Goal: Find contact information: Find contact information

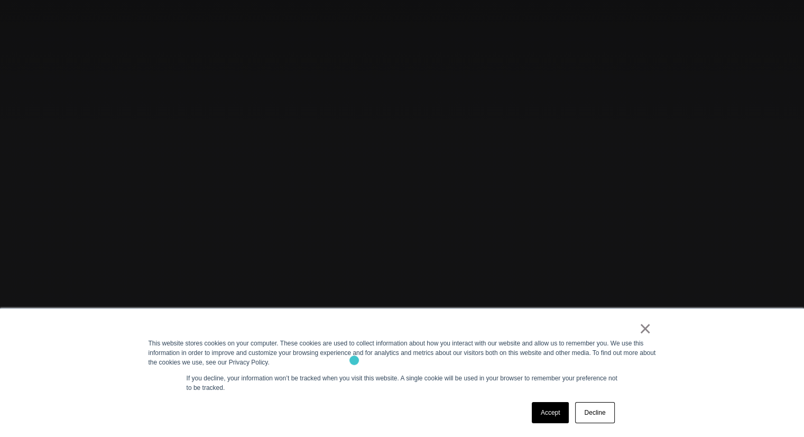
scroll to position [212, 0]
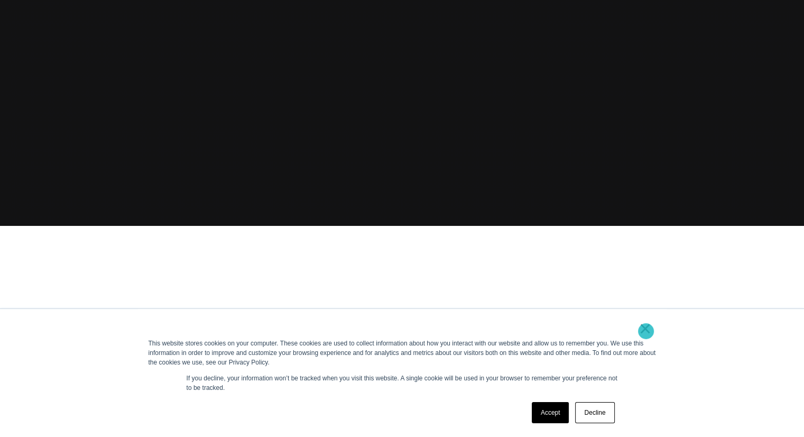
click at [646, 331] on link "×" at bounding box center [645, 329] width 13 height 10
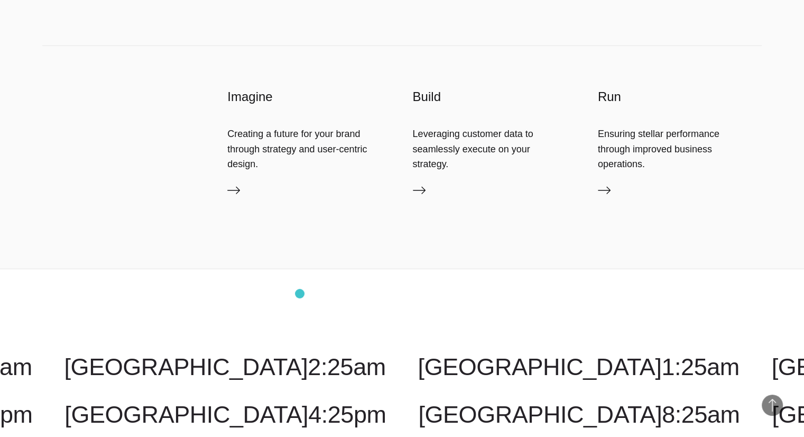
scroll to position [2856, 0]
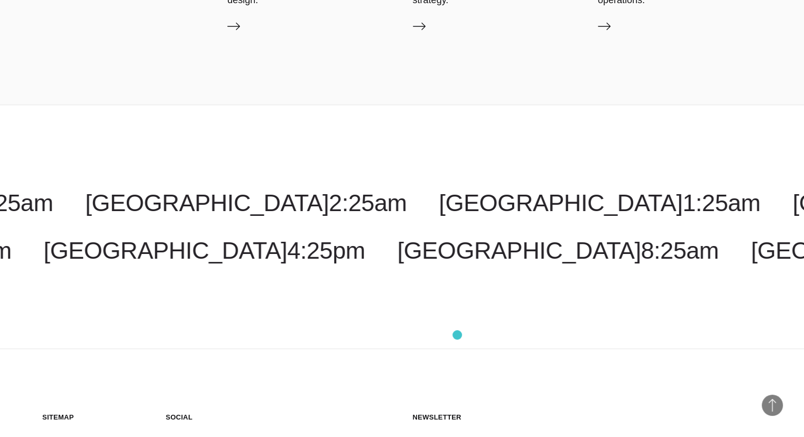
drag, startPoint x: 785, startPoint y: 333, endPoint x: 458, endPoint y: 335, distance: 327.9
click at [458, 335] on div "Costa Rica 1:25am Malaysia 3:25pm New York 3:25am Toronto 3:25am New Jersey 3:2…" at bounding box center [402, 227] width 804 height 244
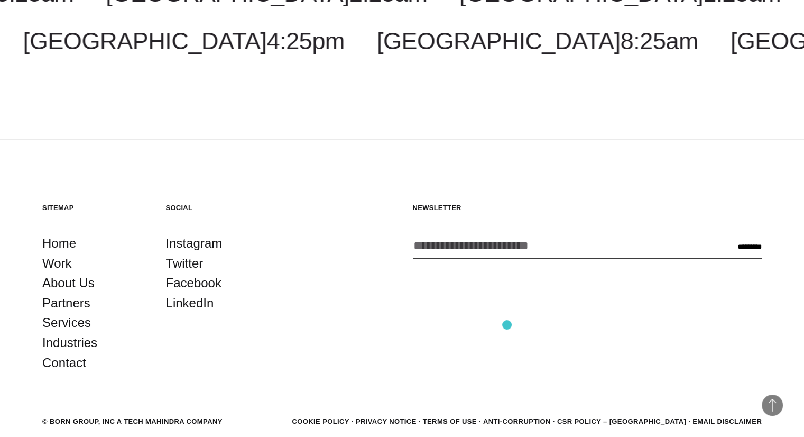
scroll to position [3118, 0]
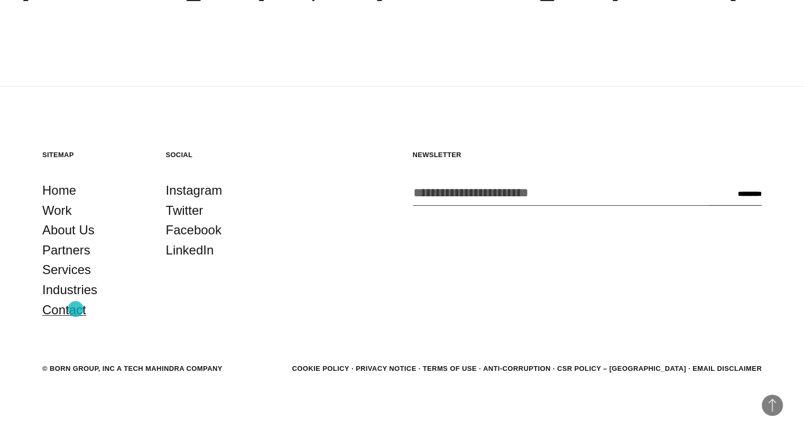
click at [76, 309] on link "Contact" at bounding box center [64, 310] width 44 height 20
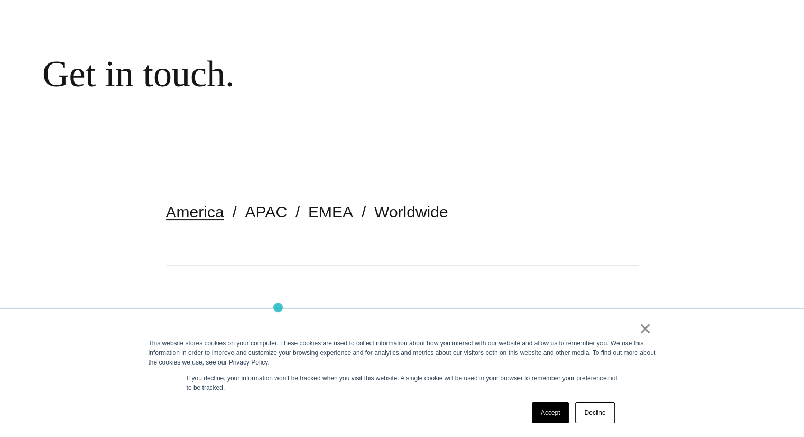
scroll to position [212, 0]
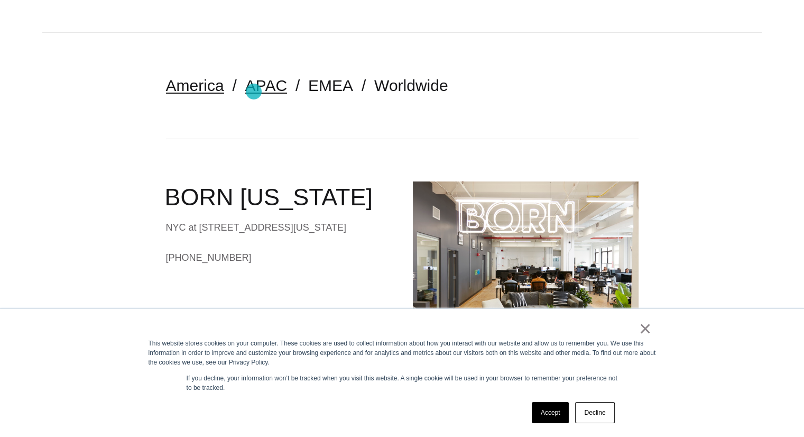
click at [256, 89] on link "APAC" at bounding box center [266, 85] width 42 height 17
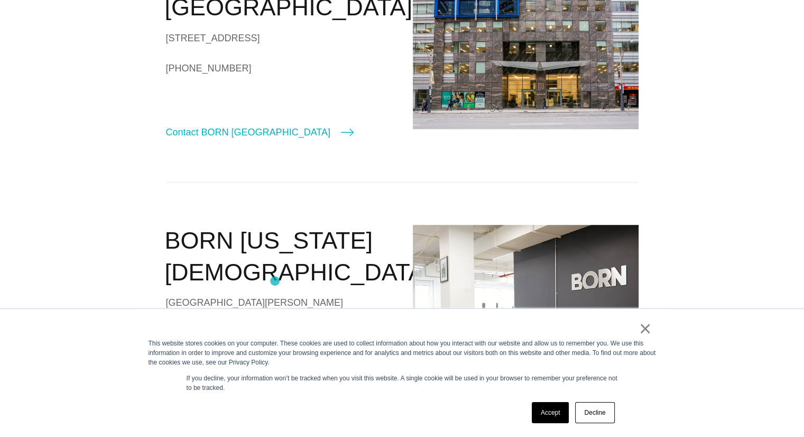
scroll to position [685, 0]
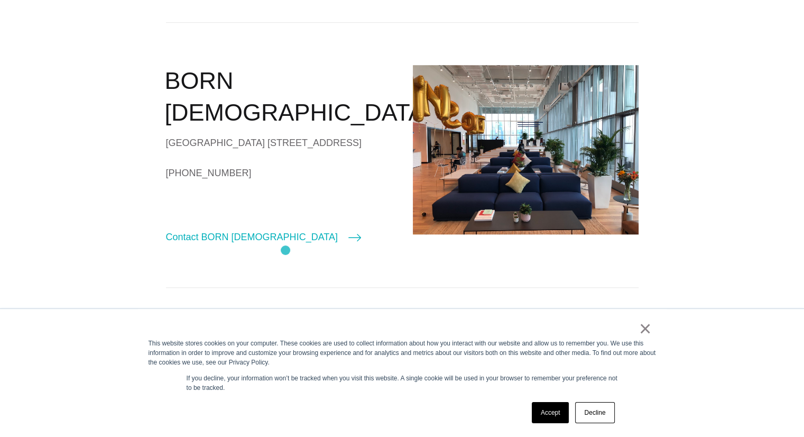
scroll to position [846, 0]
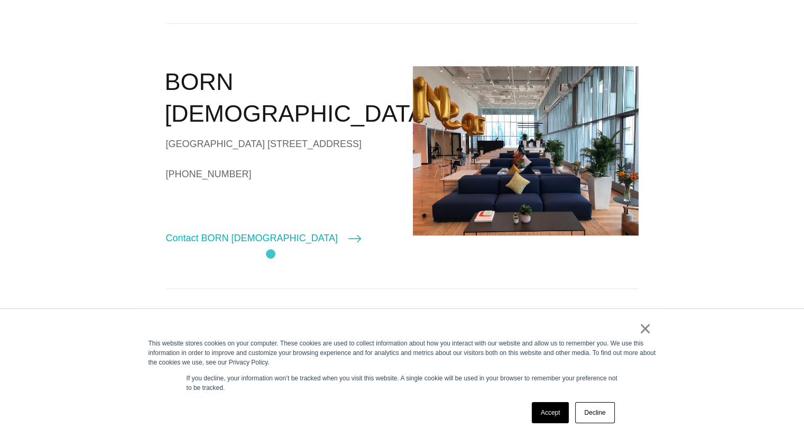
drag, startPoint x: 159, startPoint y: 193, endPoint x: 271, endPoint y: 254, distance: 127.6
click at [271, 254] on section "America APAC EMEA Worldwide BORN [GEOGRAPHIC_DATA] Tech Mahindra Ltd [STREET_AD…" at bounding box center [402, 240] width 804 height 1685
copy div "[GEOGRAPHIC_DATA] [STREET_ADDRESS]"
